Goal: Find specific page/section: Find specific page/section

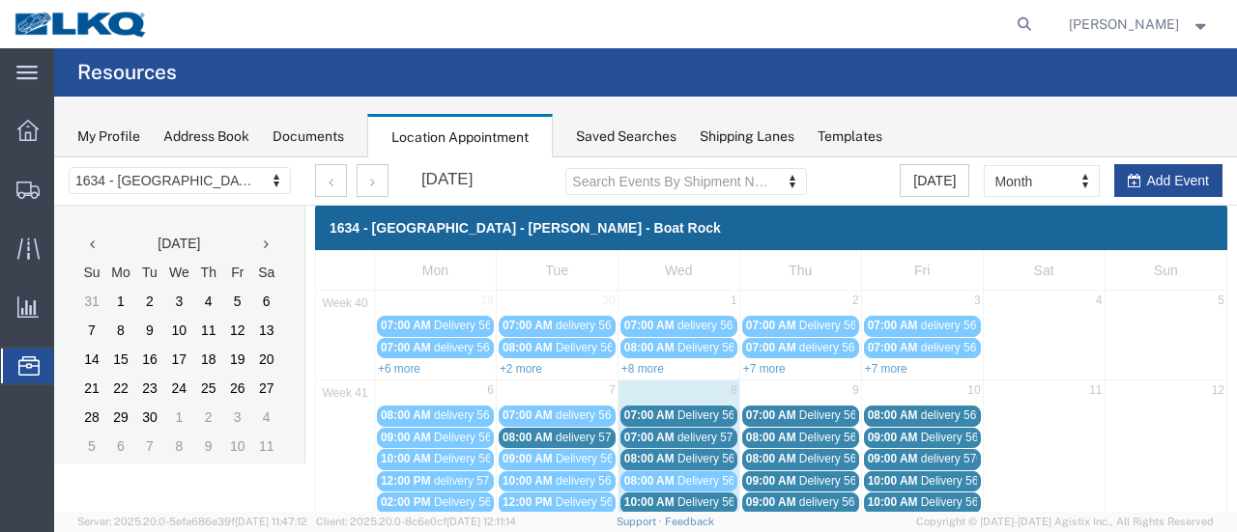
scroll to position [97, 0]
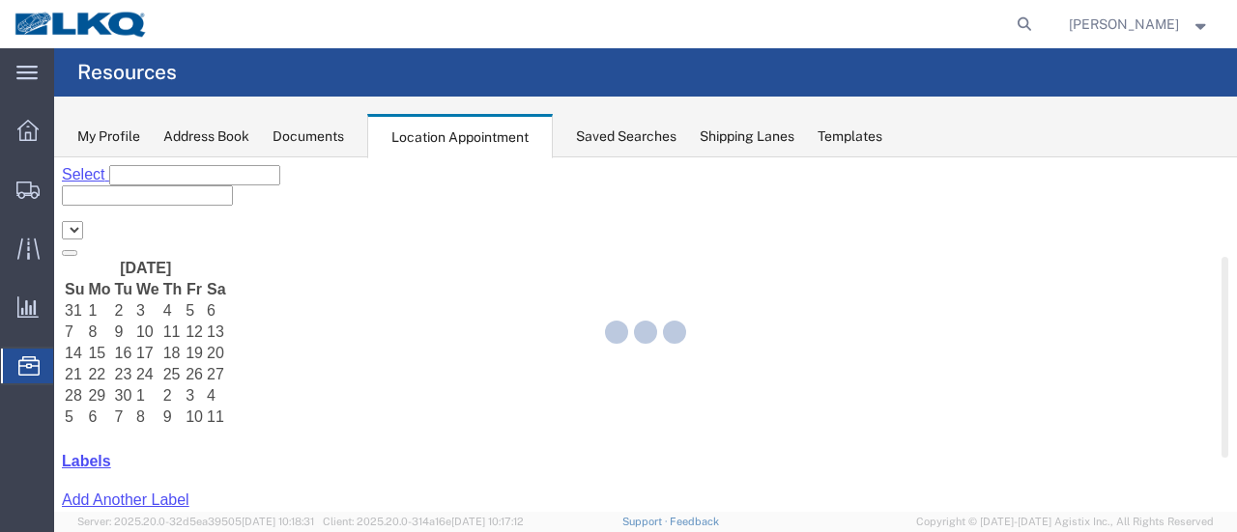
select select "28712"
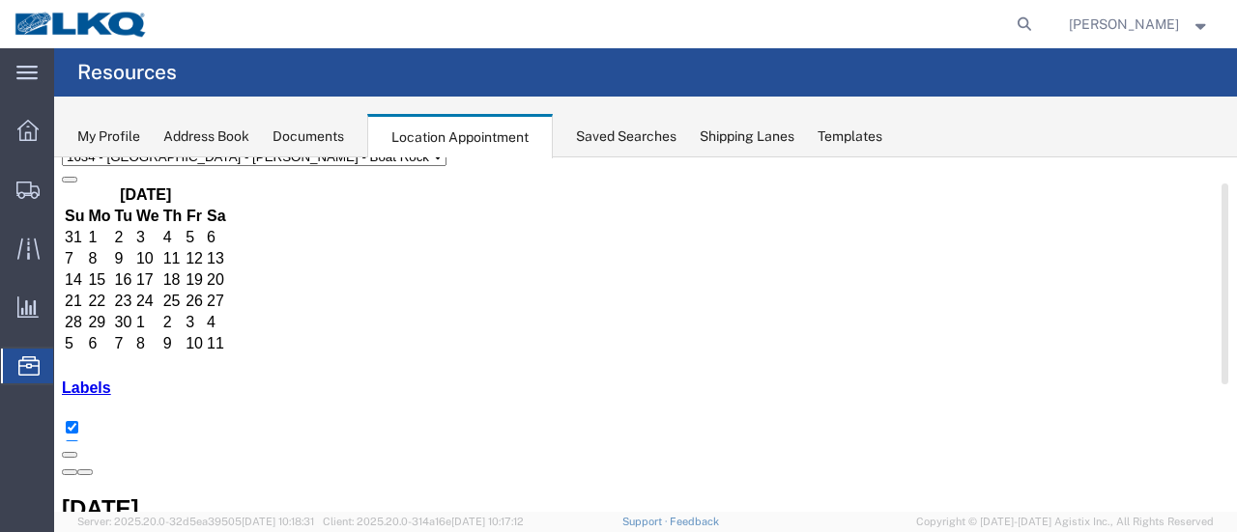
scroll to position [97, 0]
